Goal: Book appointment/travel/reservation

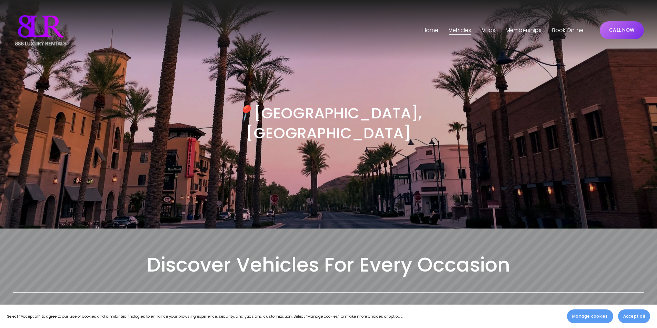
click at [327, 119] on h3 "📍 [GEOGRAPHIC_DATA], [GEOGRAPHIC_DATA]" at bounding box center [328, 123] width 315 height 40
click at [452, 28] on span "Vehicles" at bounding box center [459, 31] width 22 height 10
click at [0, 0] on span "Phoenix" at bounding box center [0, 0] width 0 height 0
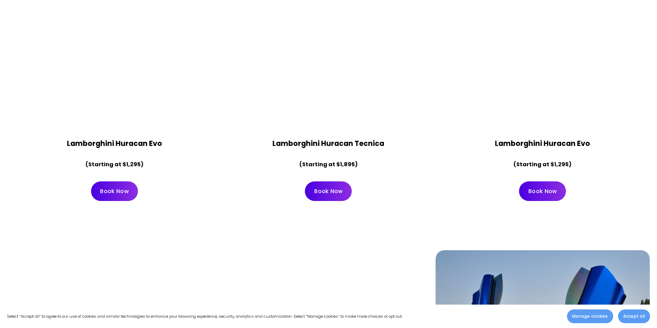
scroll to position [620, 0]
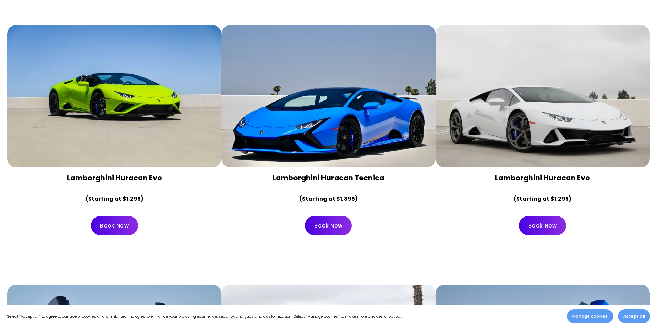
click at [123, 216] on link "Book Now" at bounding box center [114, 226] width 47 height 20
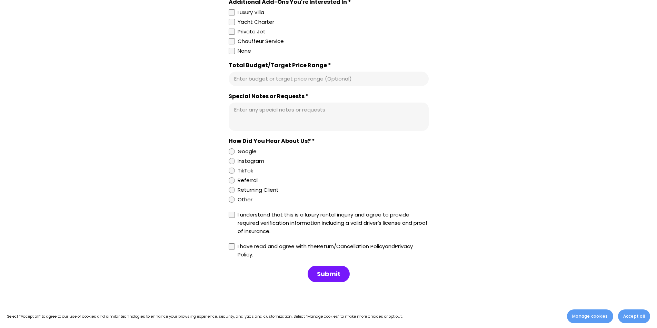
scroll to position [620, 0]
